Goal: Information Seeking & Learning: Learn about a topic

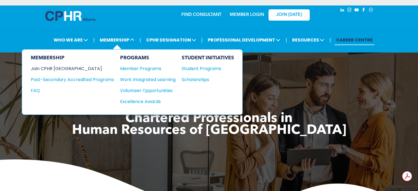
click at [52, 68] on div "Join CPHR [GEOGRAPHIC_DATA]" at bounding box center [68, 68] width 75 height 7
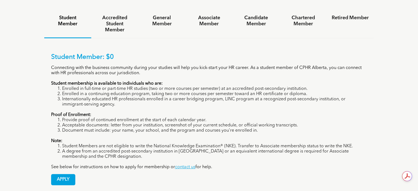
scroll to position [330, 0]
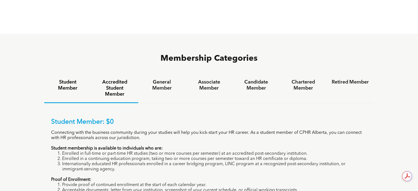
click at [113, 79] on h4 "Accredited Student Member" at bounding box center [114, 88] width 37 height 18
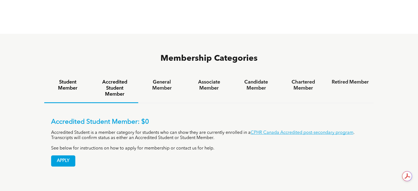
click at [59, 79] on h4 "Student Member" at bounding box center [67, 85] width 37 height 12
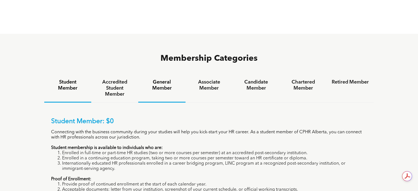
click at [165, 79] on h4 "General Member" at bounding box center [161, 85] width 37 height 12
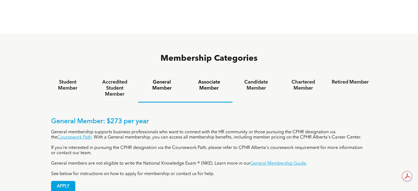
click at [209, 79] on h4 "Associate Member" at bounding box center [209, 85] width 37 height 12
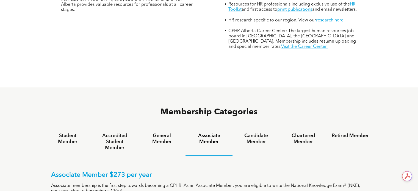
scroll to position [275, 0]
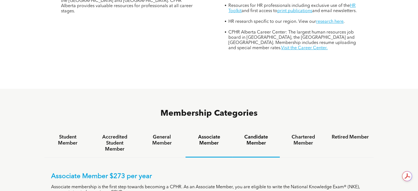
click at [257, 134] on h4 "Candidate Member" at bounding box center [256, 140] width 37 height 12
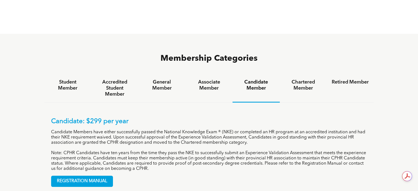
scroll to position [0, 0]
click at [298, 79] on h4 "Chartered Member" at bounding box center [303, 85] width 37 height 12
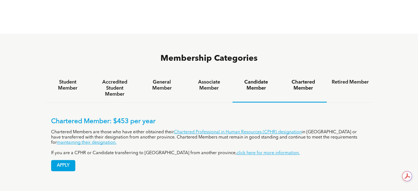
click at [254, 79] on h4 "Candidate Member" at bounding box center [256, 85] width 37 height 12
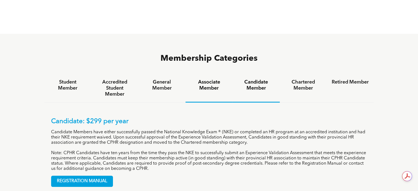
click at [210, 79] on h4 "Associate Member" at bounding box center [209, 85] width 37 height 12
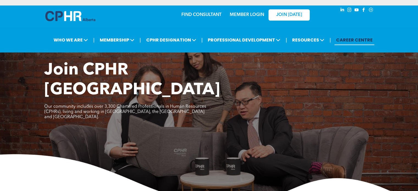
click at [353, 40] on link "CAREER CENTRE" at bounding box center [355, 40] width 40 height 10
